Goal: Check status: Check status

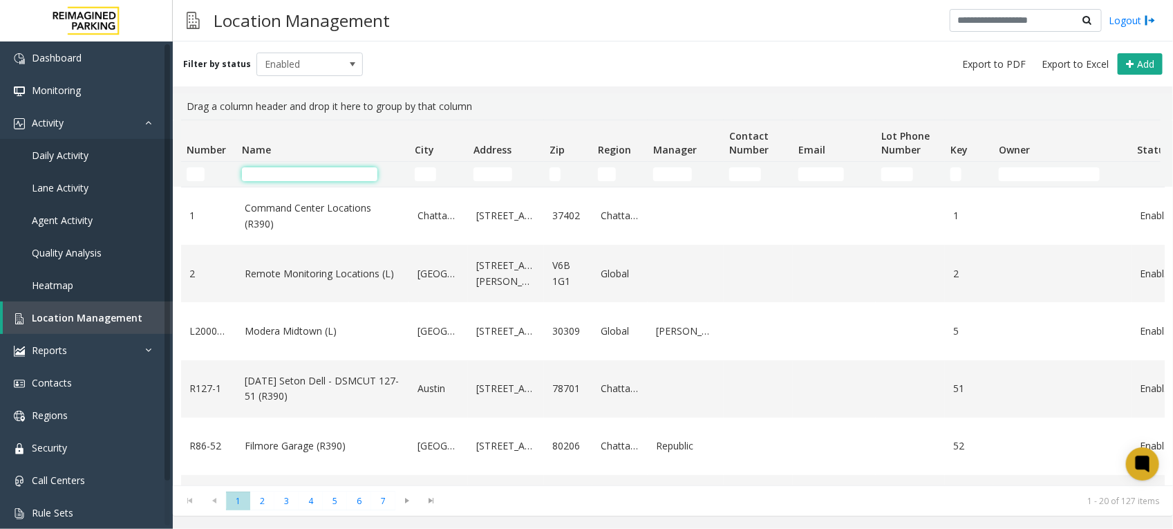
click at [294, 174] on input "Name Filter" at bounding box center [309, 174] width 135 height 14
paste input "**********"
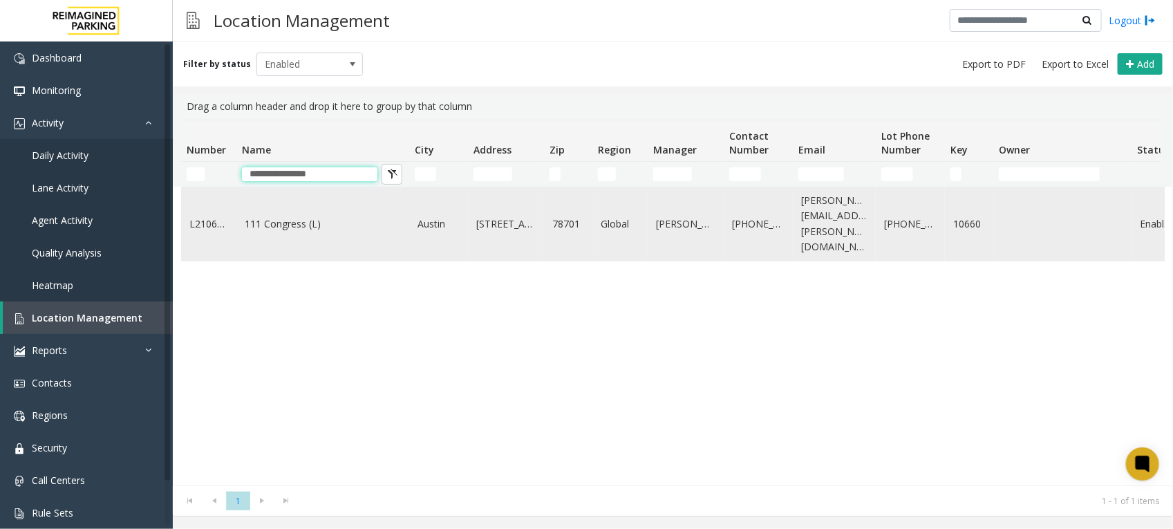
type input "**********"
click at [304, 221] on link "111 Congress (L)" at bounding box center [323, 223] width 156 height 15
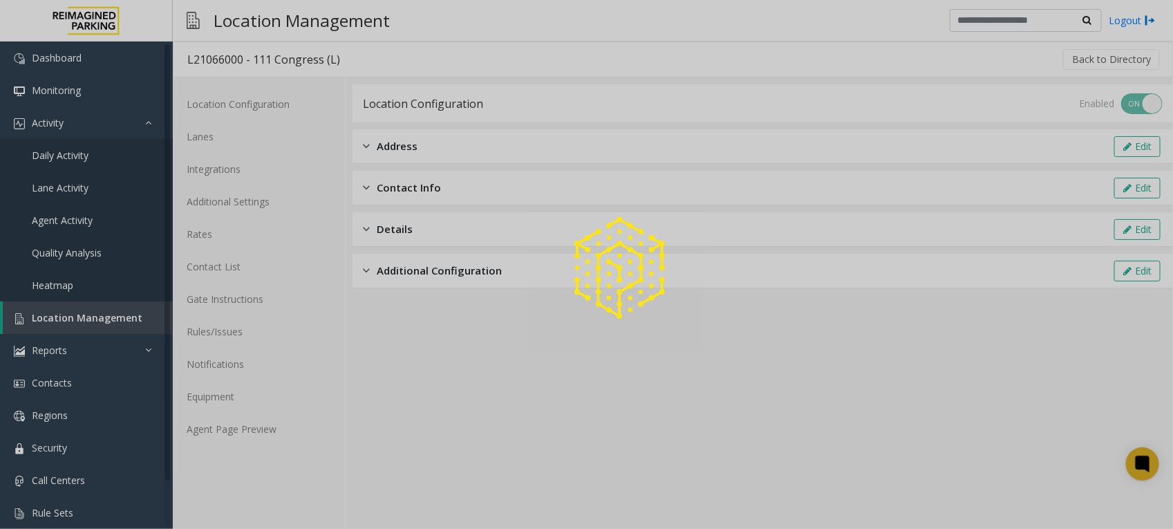
click at [266, 435] on div at bounding box center [586, 264] width 1173 height 529
click at [263, 426] on div at bounding box center [586, 264] width 1173 height 529
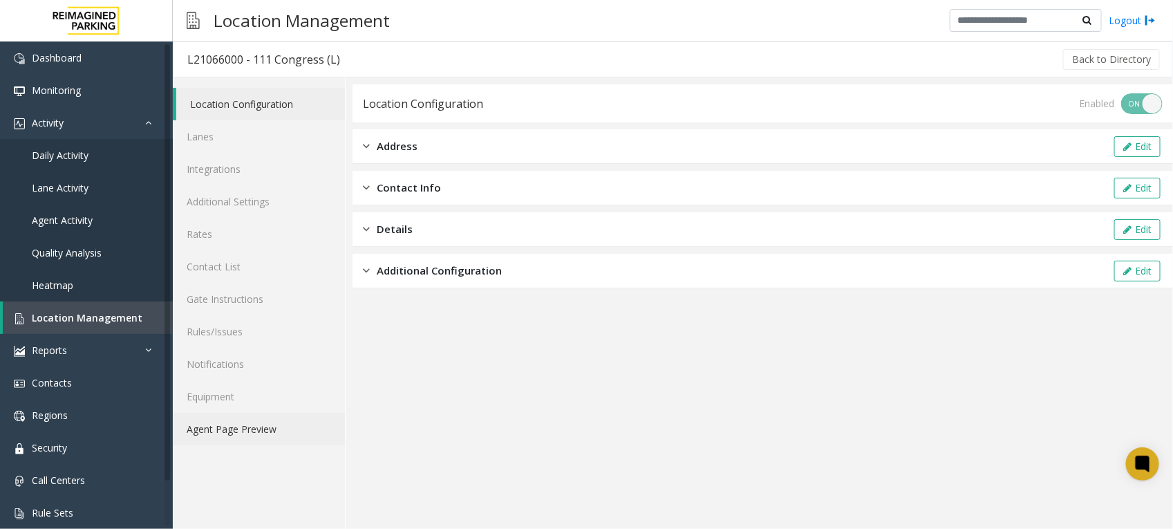
click at [267, 429] on link "Agent Page Preview" at bounding box center [259, 429] width 172 height 32
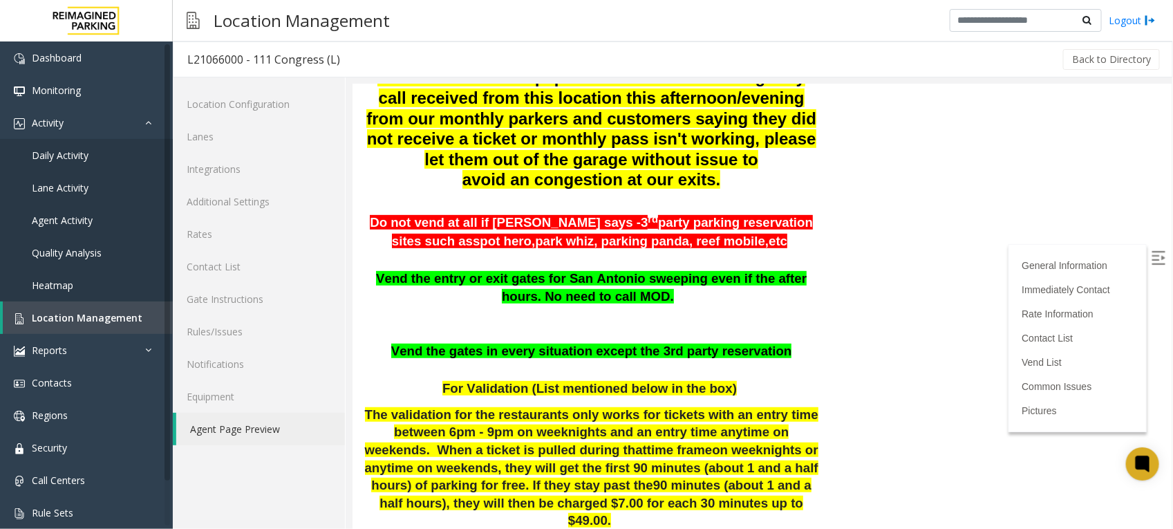
scroll to position [346, 0]
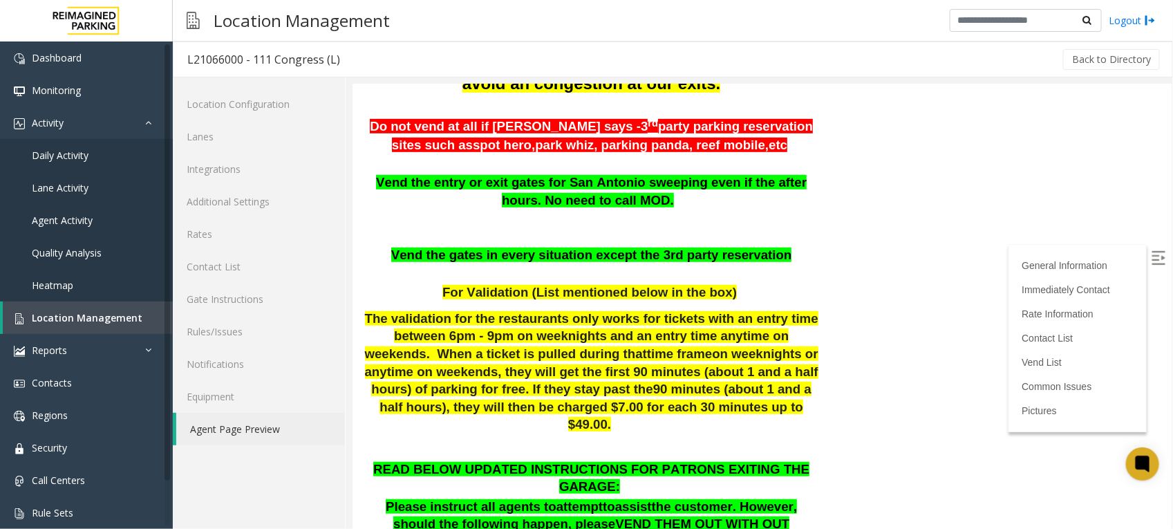
click at [511, 272] on p at bounding box center [590, 273] width 457 height 18
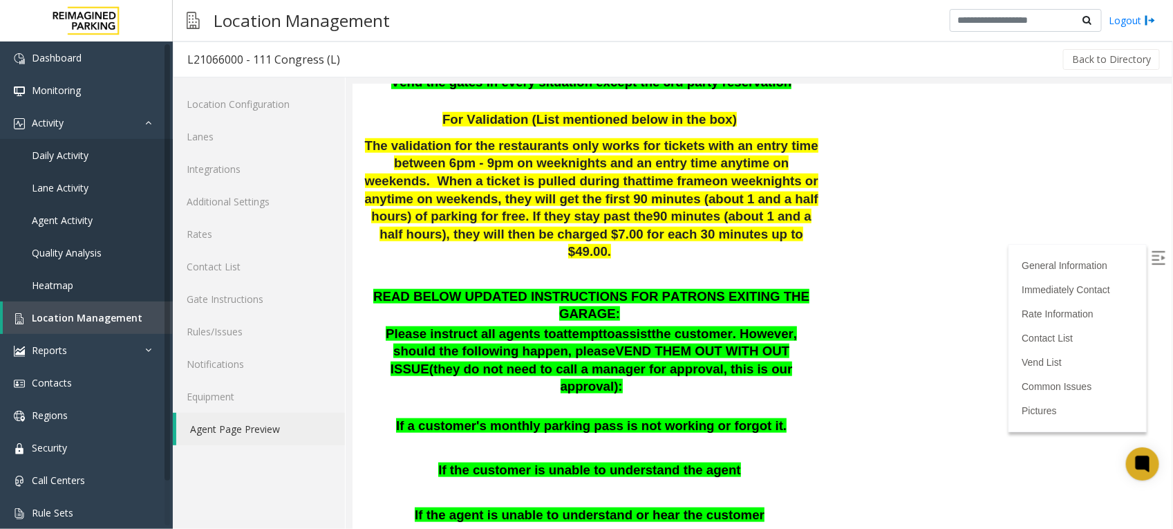
scroll to position [605, 0]
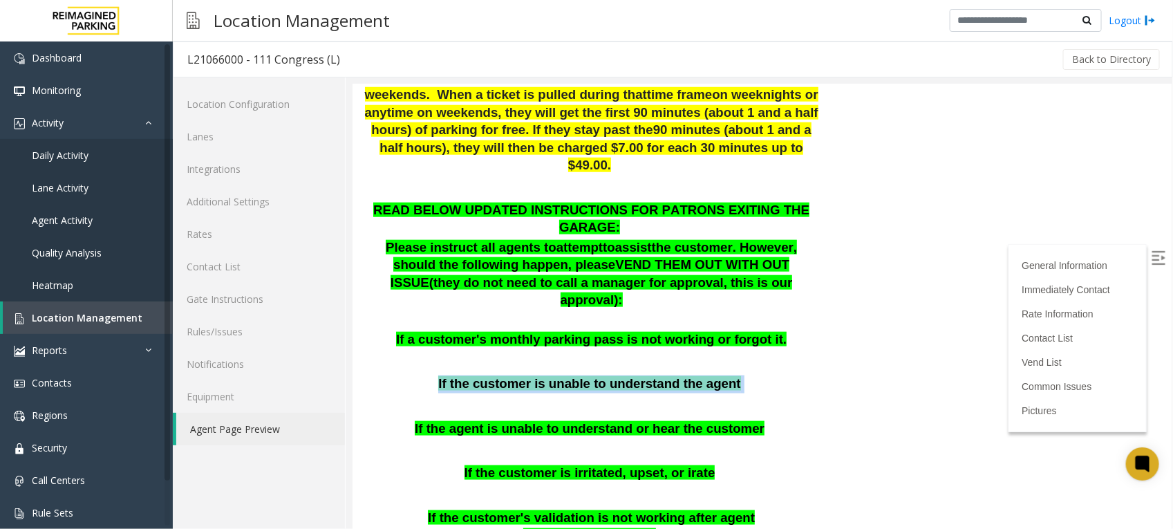
drag, startPoint x: 442, startPoint y: 330, endPoint x: 791, endPoint y: 323, distance: 349.0
click at [791, 323] on div "READ BELOW UPDATED INSTRUCTIONS FOR PATRONS EXITING THE GARAGE: Please instruct…" at bounding box center [590, 448] width 457 height 494
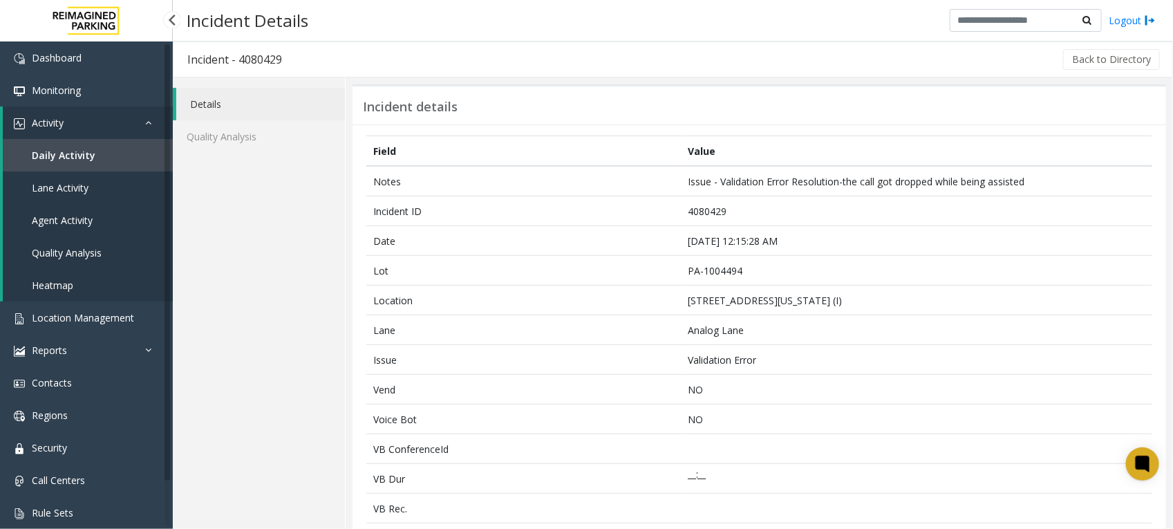
scroll to position [86, 0]
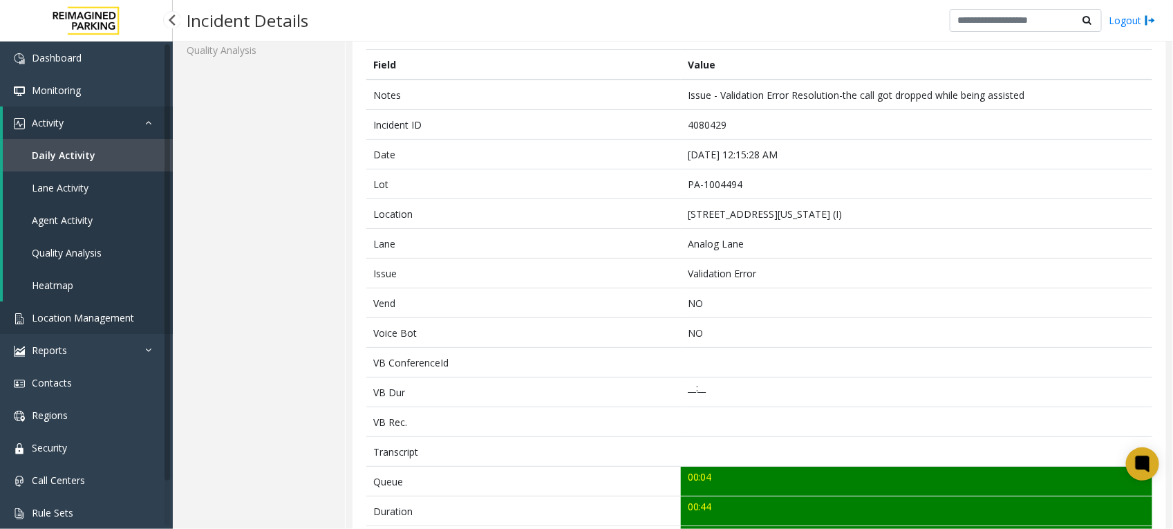
click at [73, 313] on span "Location Management" at bounding box center [83, 317] width 102 height 13
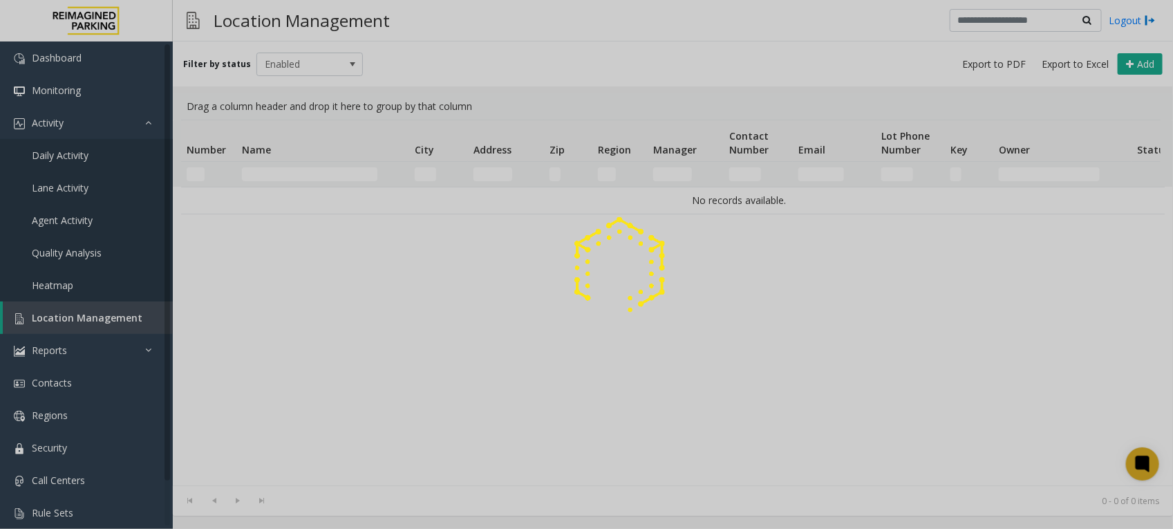
click at [80, 159] on div at bounding box center [586, 264] width 1173 height 529
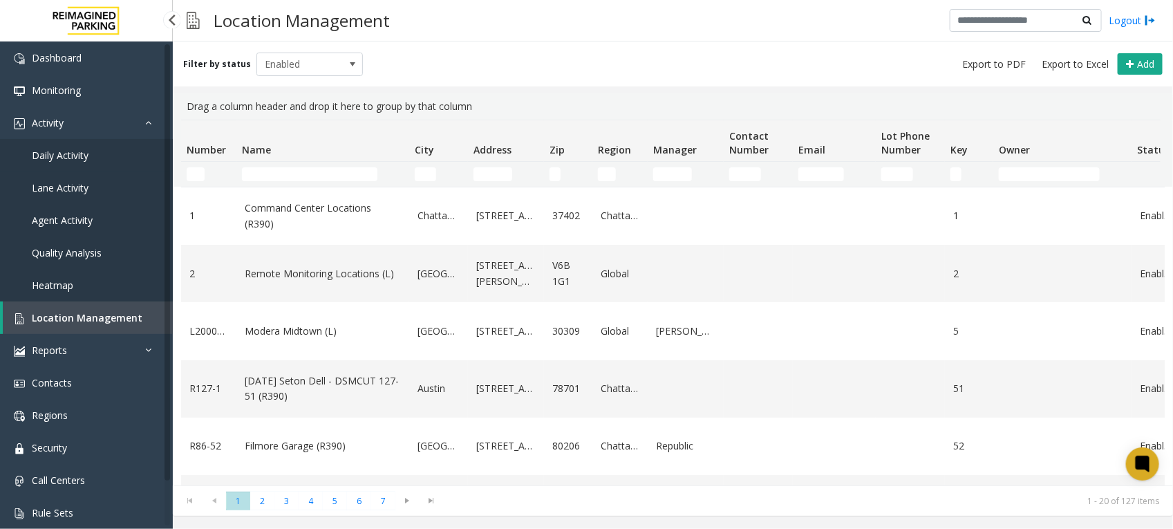
click at [75, 152] on span "Daily Activity" at bounding box center [60, 155] width 57 height 13
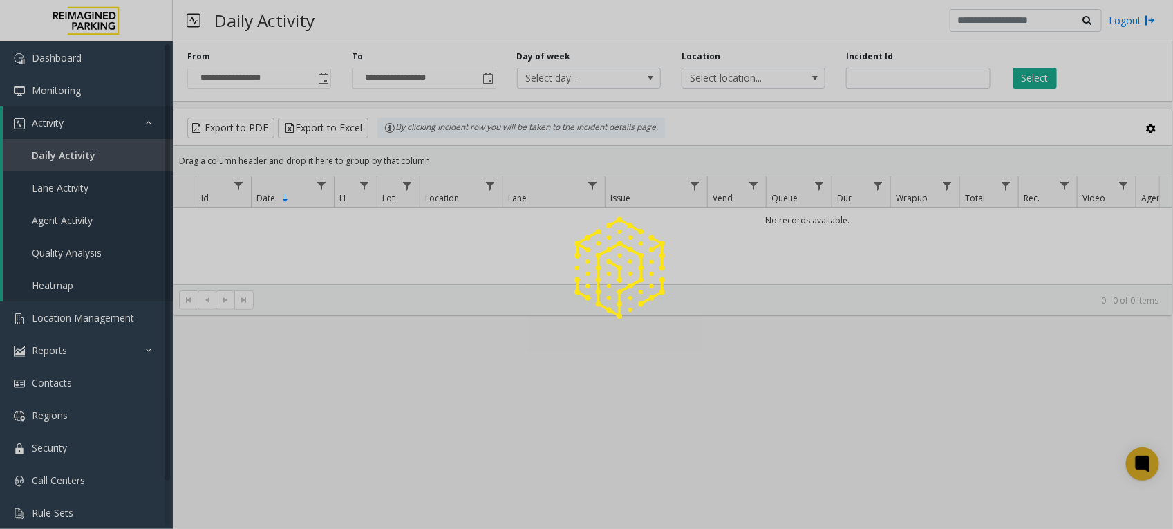
click at [914, 76] on div at bounding box center [586, 264] width 1173 height 529
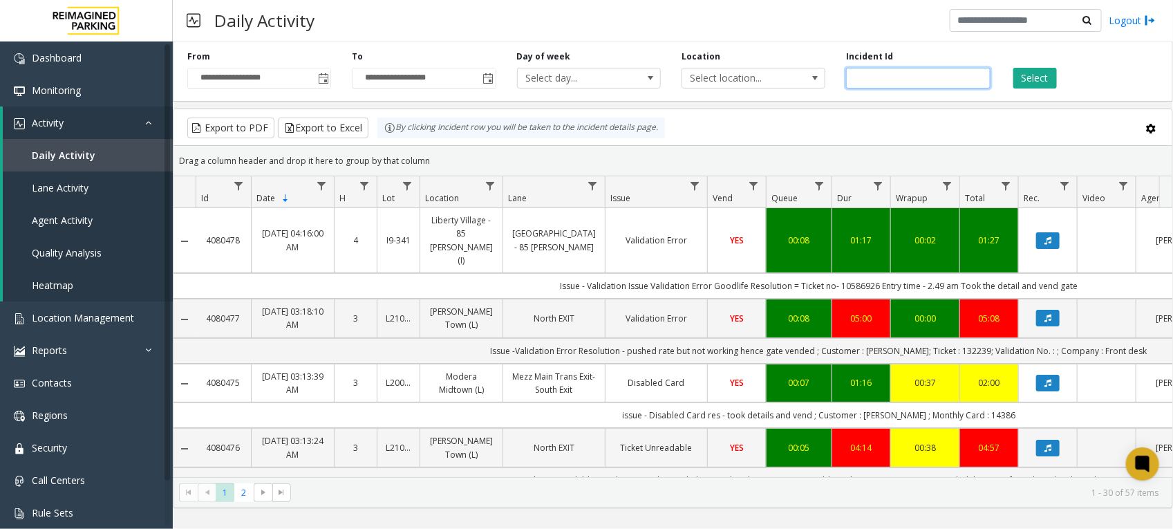
click at [914, 76] on input "number" at bounding box center [918, 78] width 144 height 21
paste input "*******"
type input "*******"
click at [1034, 78] on button "Select" at bounding box center [1035, 78] width 44 height 21
